Goal: Check status

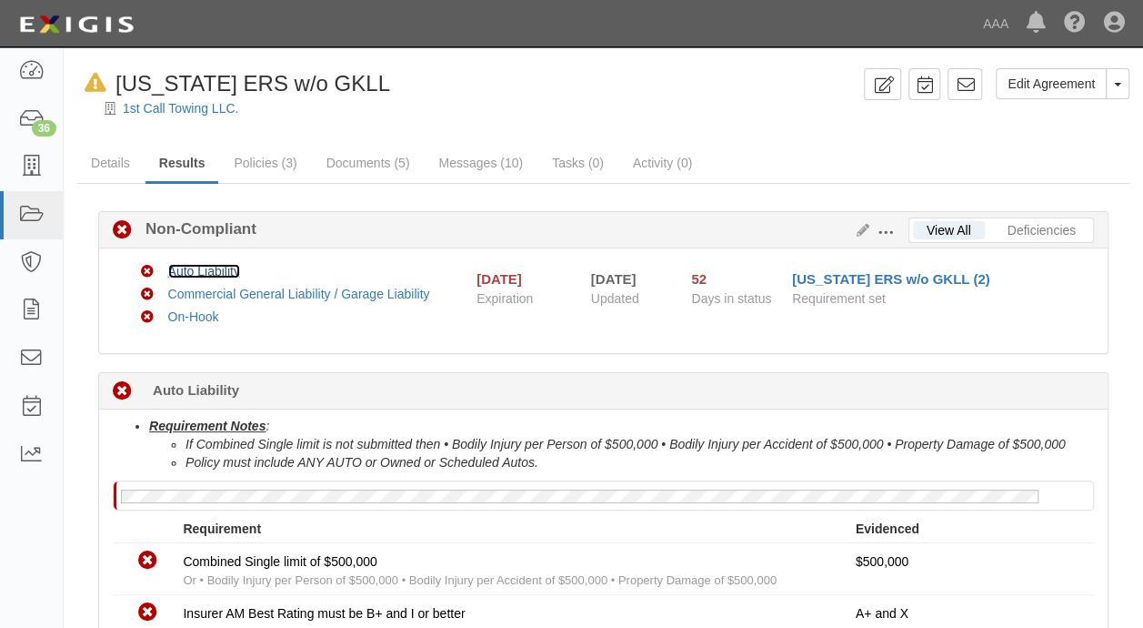
click at [219, 268] on link "Auto Liability" at bounding box center [204, 271] width 72 height 15
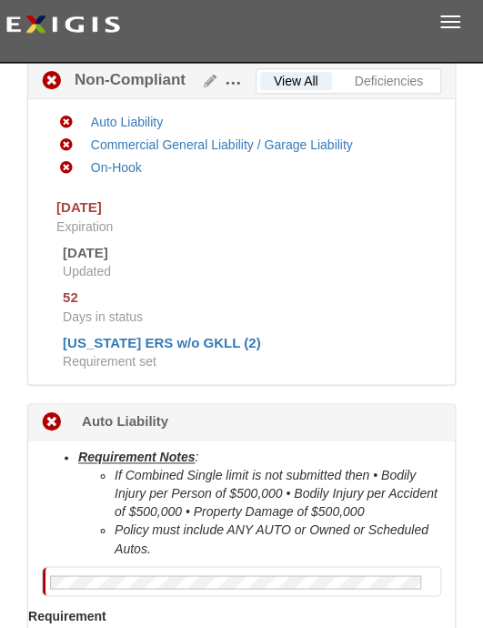
scroll to position [222, 0]
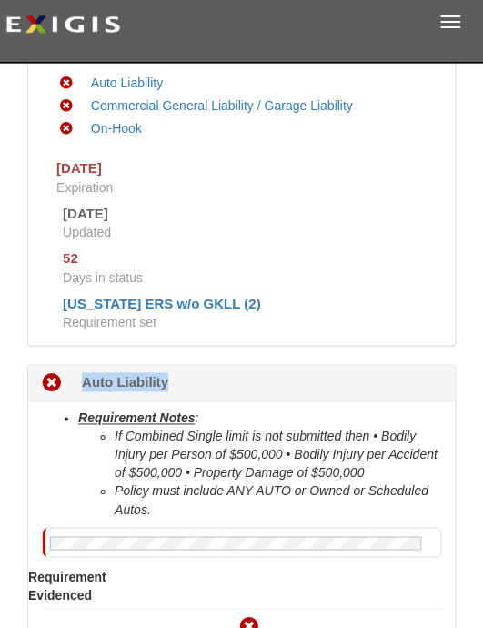
drag, startPoint x: 173, startPoint y: 384, endPoint x: 84, endPoint y: 387, distance: 89.2
click at [84, 387] on div "Non-Compliant 52 days (since 08/19/2025) Auto Liability" at bounding box center [241, 383] width 427 height 36
copy b "Auto Liability"
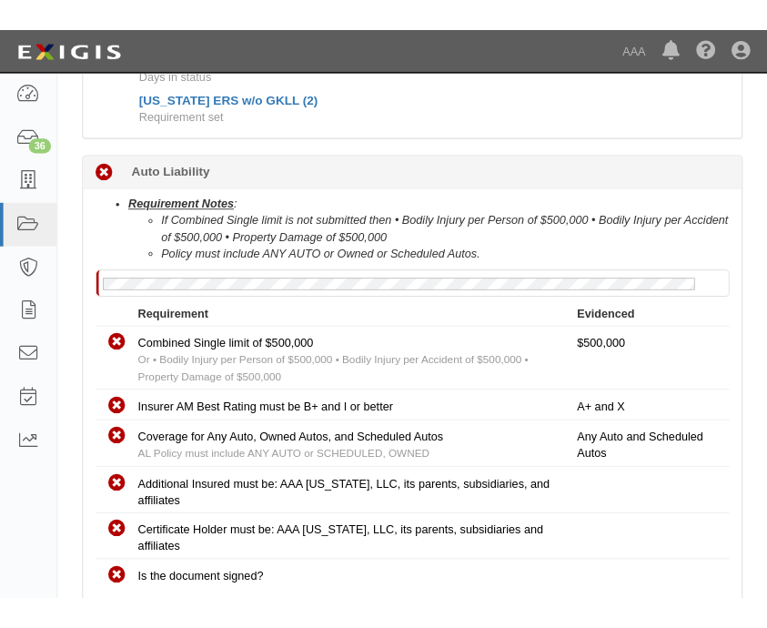
scroll to position [455, 0]
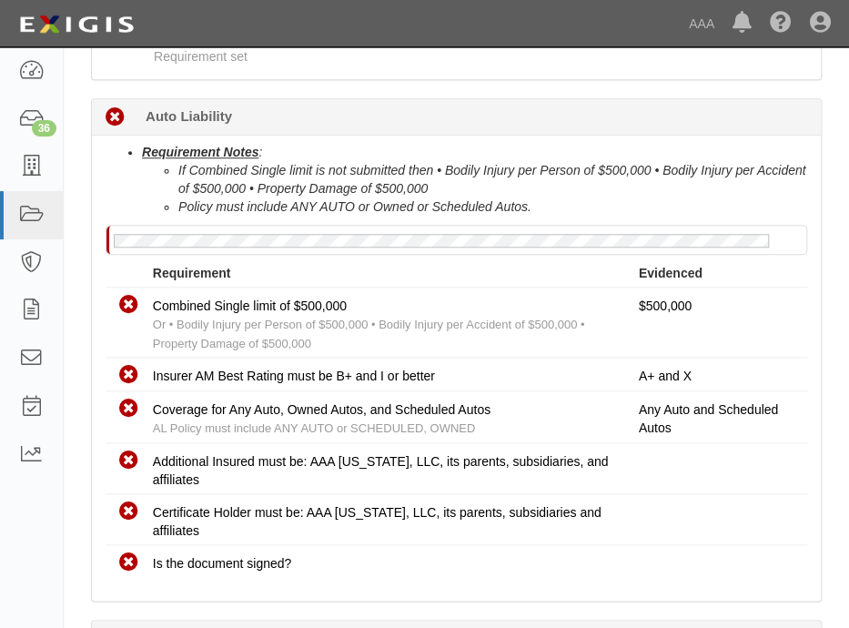
drag, startPoint x: 236, startPoint y: 109, endPoint x: 206, endPoint y: 111, distance: 31.0
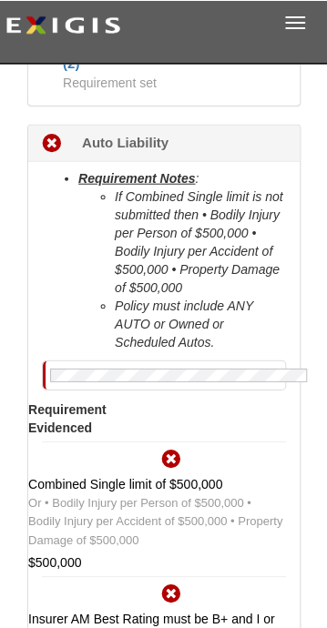
scroll to position [554, 0]
